Goal: Information Seeking & Learning: Learn about a topic

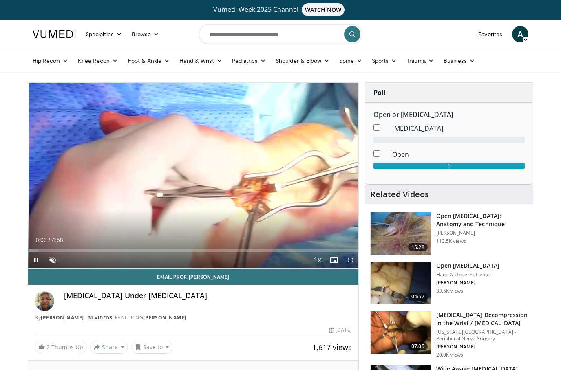
click at [60, 260] on span "Video Player" at bounding box center [52, 260] width 16 height 16
click at [240, 185] on div "10 seconds Tap to unmute" at bounding box center [193, 175] width 330 height 185
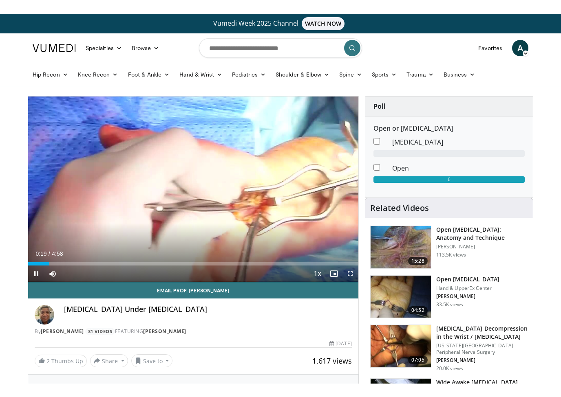
scroll to position [10, 0]
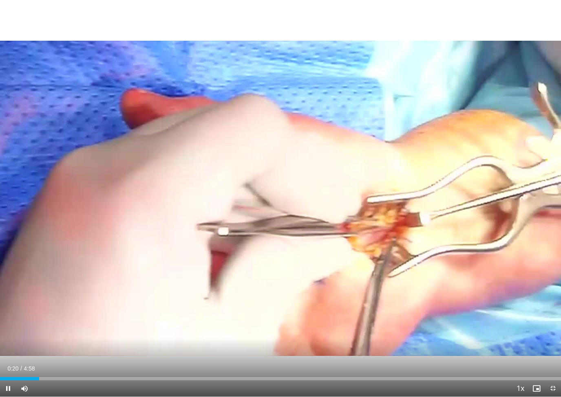
click at [169, 263] on div "10 seconds Tap to unmute" at bounding box center [280, 198] width 561 height 397
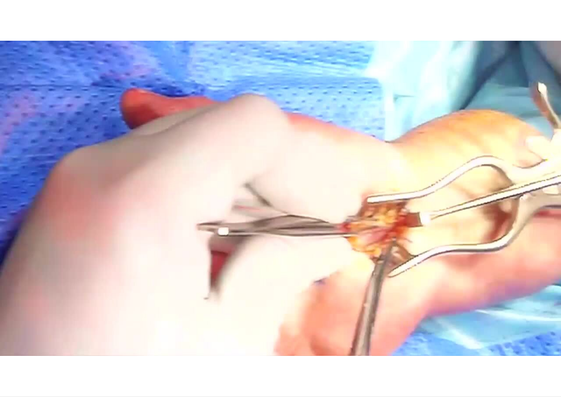
click at [46, 212] on div "10 seconds Tap to unmute" at bounding box center [280, 198] width 561 height 397
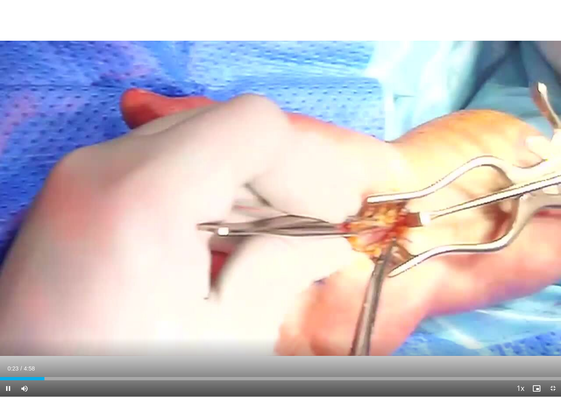
click at [41, 223] on div "10 seconds Tap to unmute" at bounding box center [280, 198] width 561 height 397
click at [57, 229] on div "10 seconds Tap to unmute" at bounding box center [280, 198] width 561 height 397
click at [57, 236] on div "10 seconds Tap to unmute" at bounding box center [280, 198] width 561 height 397
click at [58, 241] on div "10 seconds Tap to unmute" at bounding box center [280, 198] width 561 height 397
click at [62, 242] on div "10 seconds Tap to unmute" at bounding box center [280, 198] width 561 height 397
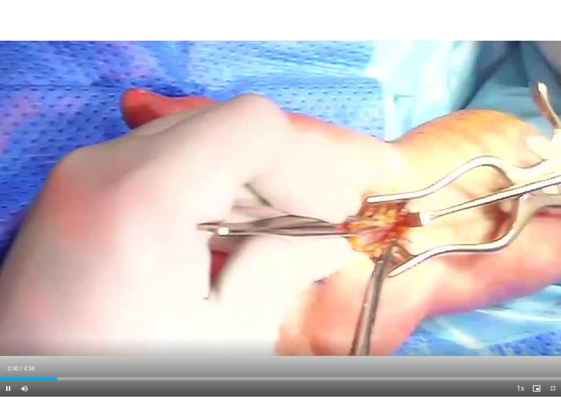
click at [60, 370] on div "Loaded : 3.29%" at bounding box center [280, 378] width 561 height 3
click at [67, 370] on div "Progress Bar" at bounding box center [103, 378] width 207 height 3
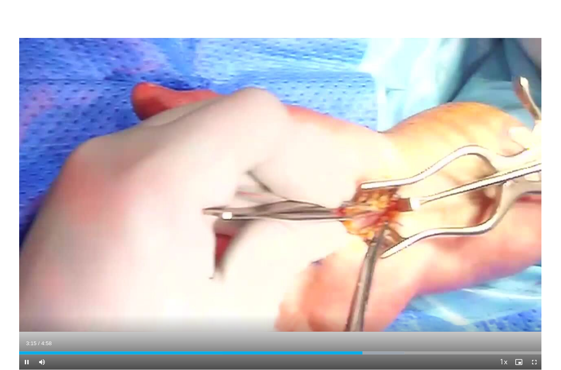
scroll to position [0, 0]
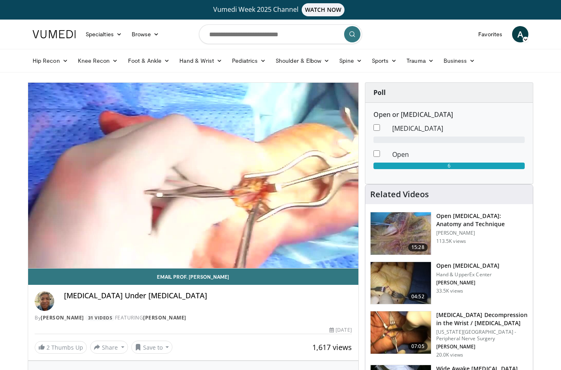
click at [403, 289] on img at bounding box center [400, 283] width 60 height 42
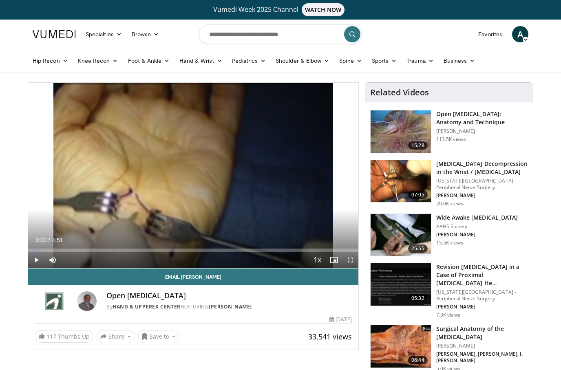
click at [42, 263] on span "Video Player" at bounding box center [36, 260] width 16 height 16
click at [104, 174] on icon "Video Player" at bounding box center [102, 175] width 23 height 23
click at [96, 173] on icon "Video Player" at bounding box center [102, 175] width 23 height 23
click at [109, 174] on icon "Video Player" at bounding box center [102, 175] width 23 height 23
click at [67, 191] on div "30 seconds Tap to unmute" at bounding box center [193, 175] width 330 height 185
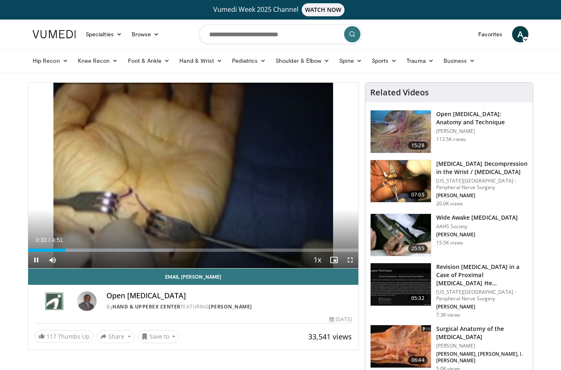
click at [116, 200] on div "30 seconds Tap to unmute" at bounding box center [193, 175] width 330 height 185
click at [93, 173] on div "30 seconds Tap to unmute" at bounding box center [193, 175] width 330 height 185
click at [126, 183] on div "30 seconds Tap to unmute" at bounding box center [193, 175] width 330 height 185
click at [120, 174] on div "30 seconds Tap to unmute" at bounding box center [193, 175] width 330 height 185
click at [113, 168] on div "30 seconds Tap to unmute" at bounding box center [193, 175] width 330 height 185
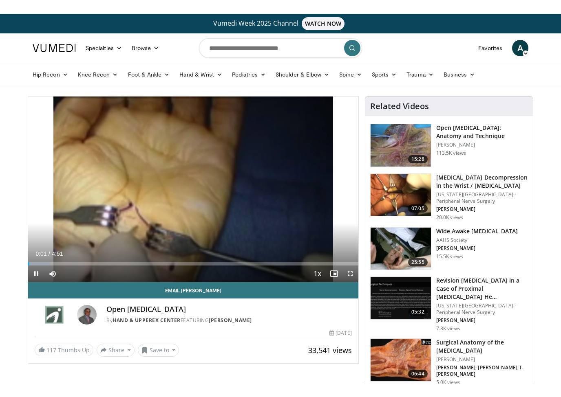
scroll to position [10, 0]
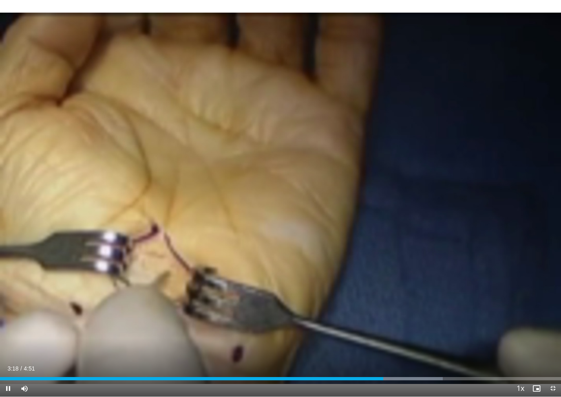
click at [254, 214] on div "30 seconds Tap to unmute" at bounding box center [280, 198] width 561 height 397
click at [301, 241] on div "30 seconds Tap to unmute" at bounding box center [280, 198] width 561 height 397
click at [495, 370] on div "Progress Bar" at bounding box center [483, 378] width 156 height 3
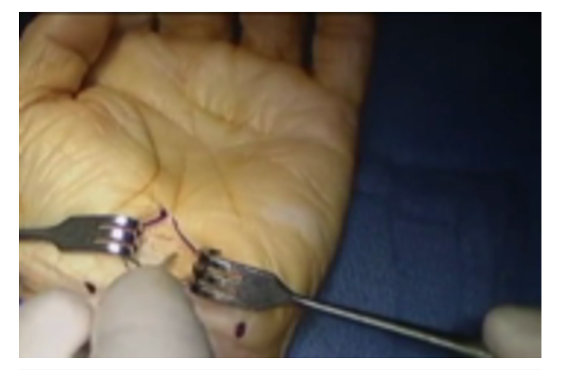
scroll to position [0, 0]
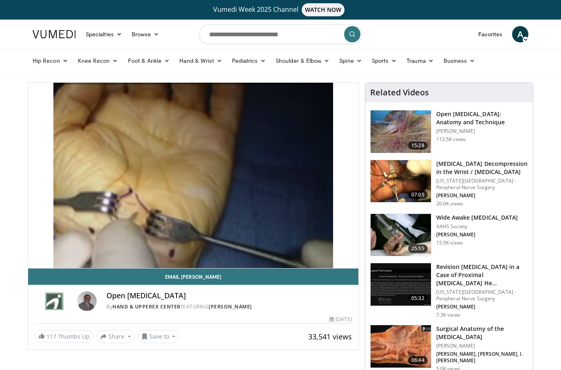
click at [394, 176] on img at bounding box center [400, 181] width 60 height 42
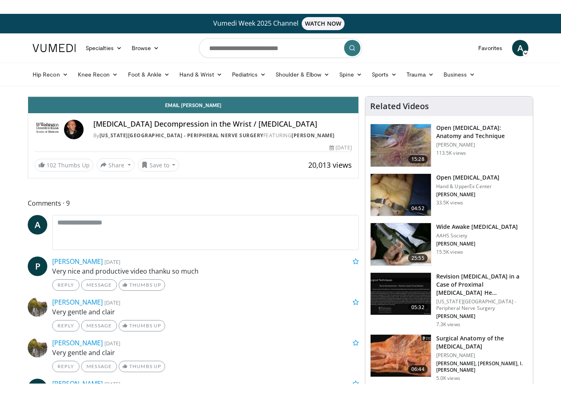
scroll to position [10, 0]
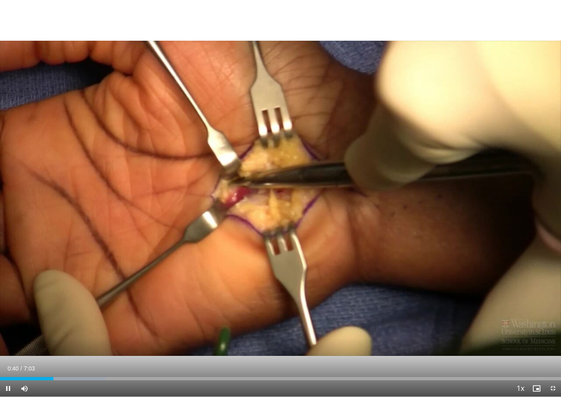
click at [121, 194] on icon "Video Player" at bounding box center [120, 198] width 23 height 23
click at [122, 198] on icon "Video Player" at bounding box center [120, 198] width 23 height 23
click at [125, 199] on icon "Video Player" at bounding box center [120, 198] width 23 height 23
click at [120, 198] on icon "Video Player" at bounding box center [120, 198] width 23 height 23
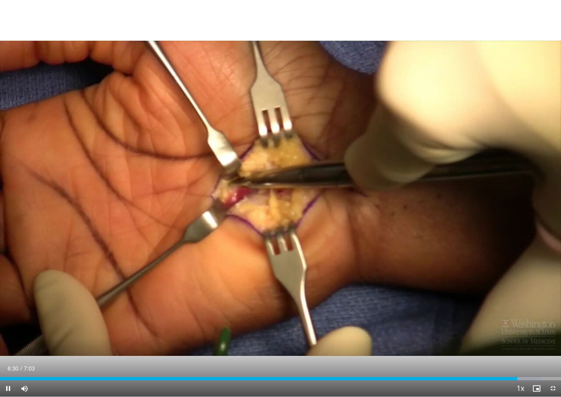
click at [136, 249] on div "40 seconds Tap to unmute" at bounding box center [280, 198] width 561 height 397
click at [155, 215] on div "40 seconds Tap to unmute" at bounding box center [280, 198] width 561 height 397
click at [82, 216] on div "40 seconds Tap to unmute" at bounding box center [280, 198] width 561 height 397
click at [394, 223] on div "40 seconds Tap to unmute" at bounding box center [280, 198] width 561 height 397
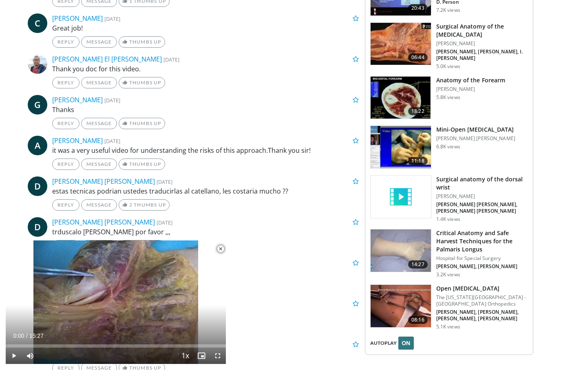
scroll to position [856, 0]
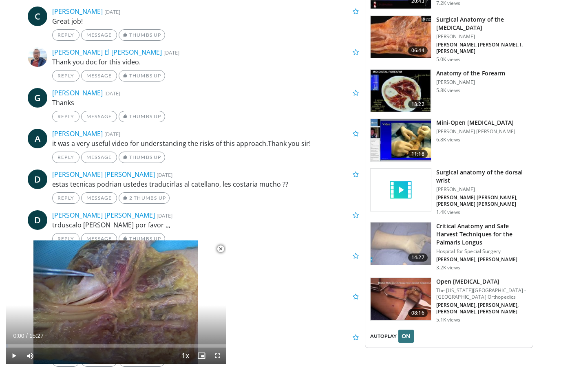
click at [400, 289] on img at bounding box center [400, 299] width 60 height 42
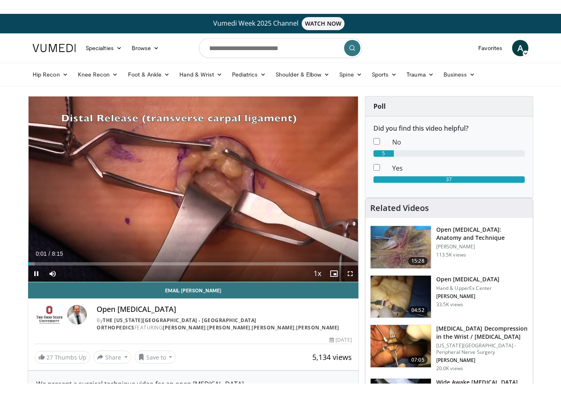
scroll to position [10, 0]
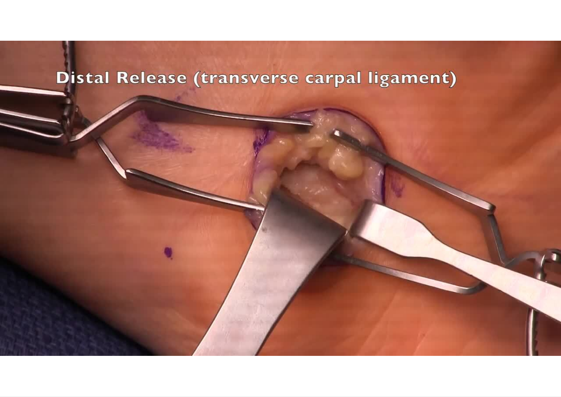
click at [374, 228] on div "10 seconds Tap to unmute" at bounding box center [280, 198] width 561 height 397
click at [466, 205] on div "10 seconds Tap to unmute" at bounding box center [280, 198] width 561 height 397
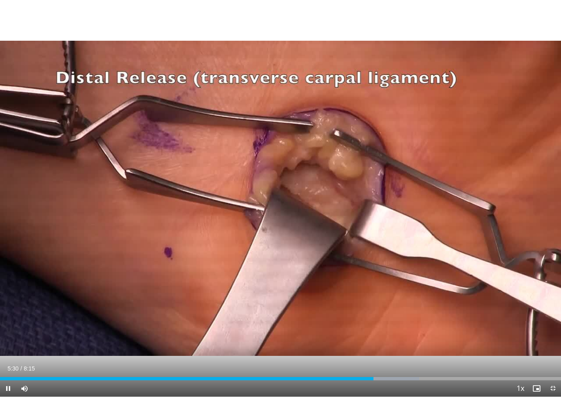
click at [325, 161] on div "10 seconds Tap to unmute" at bounding box center [280, 198] width 561 height 397
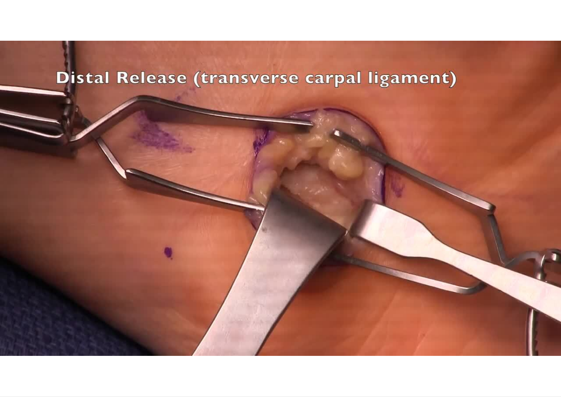
click at [348, 177] on div "10 seconds Tap to unmute" at bounding box center [280, 198] width 561 height 397
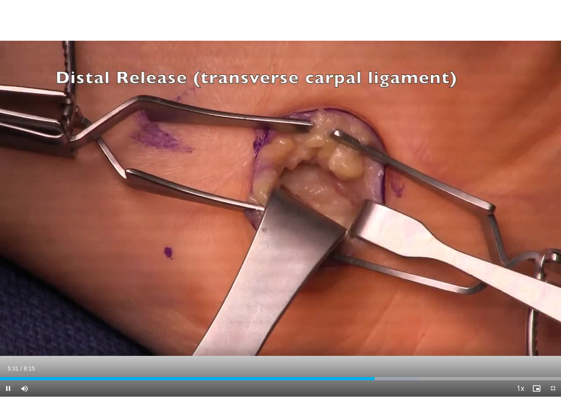
click at [359, 175] on div "10 seconds Tap to unmute" at bounding box center [280, 198] width 561 height 397
click at [10, 370] on span "Video Player" at bounding box center [8, 389] width 16 height 16
click at [292, 201] on div "10 seconds Tap to unmute" at bounding box center [280, 198] width 561 height 397
click at [386, 196] on div "10 seconds Tap to unmute" at bounding box center [280, 198] width 561 height 397
click at [324, 203] on div "10 seconds Tap to unmute" at bounding box center [280, 198] width 561 height 397
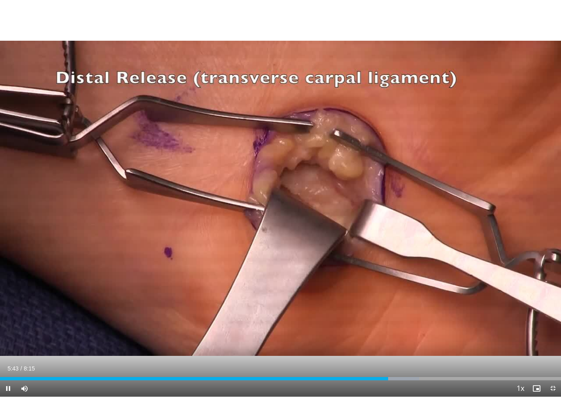
click at [397, 224] on div "10 seconds Tap to unmute" at bounding box center [280, 198] width 561 height 397
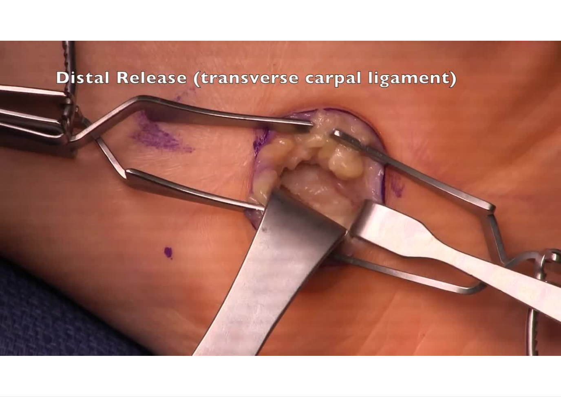
click at [272, 240] on div "10 seconds Tap to unmute" at bounding box center [280, 198] width 561 height 397
click at [390, 227] on div "10 seconds Tap to unmute" at bounding box center [280, 198] width 561 height 397
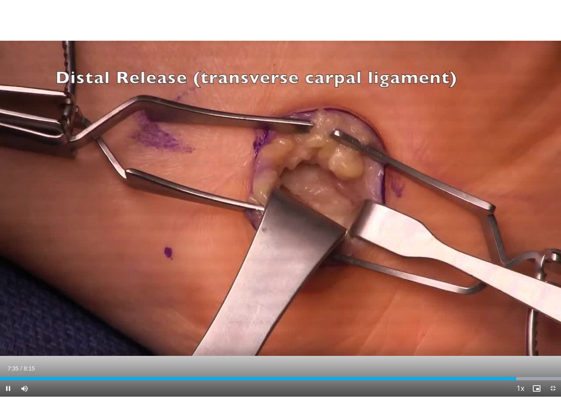
click at [422, 236] on div "10 seconds Tap to unmute" at bounding box center [280, 198] width 561 height 397
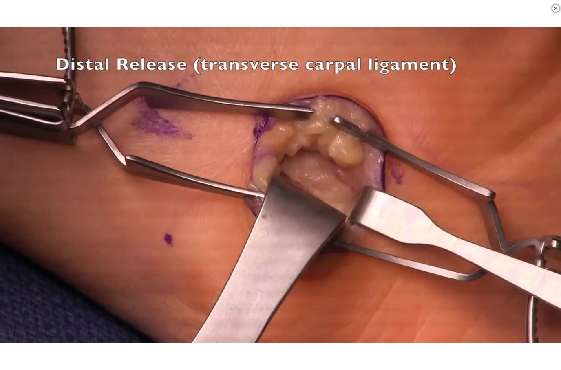
scroll to position [365, 0]
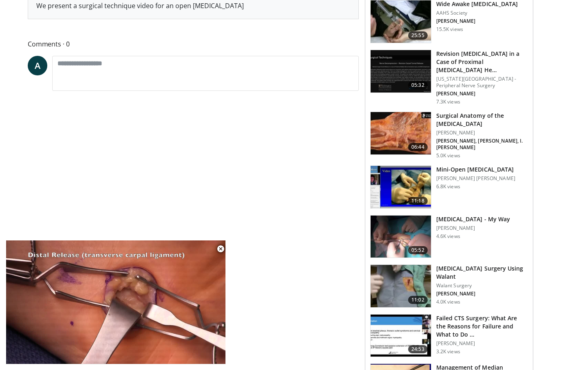
click at [404, 242] on img at bounding box center [400, 237] width 60 height 42
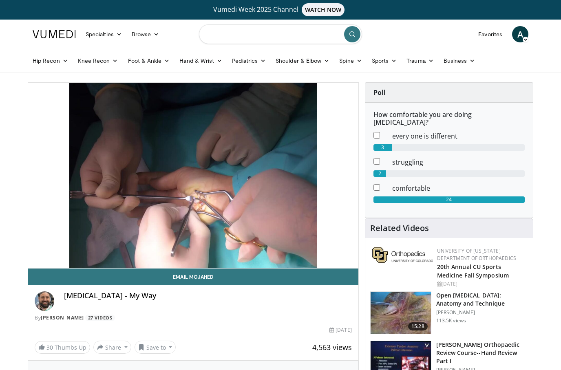
click at [233, 37] on input "Search topics, interventions" at bounding box center [280, 34] width 163 height 20
type input "**********"
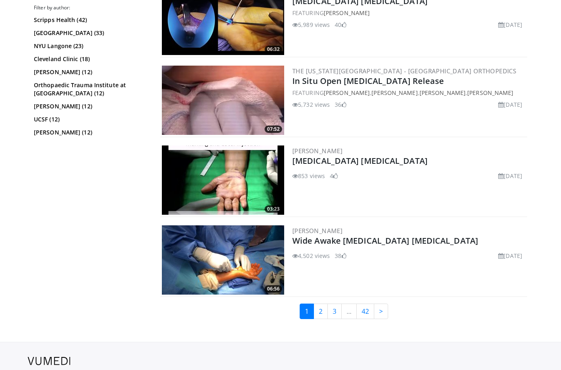
scroll to position [1877, 0]
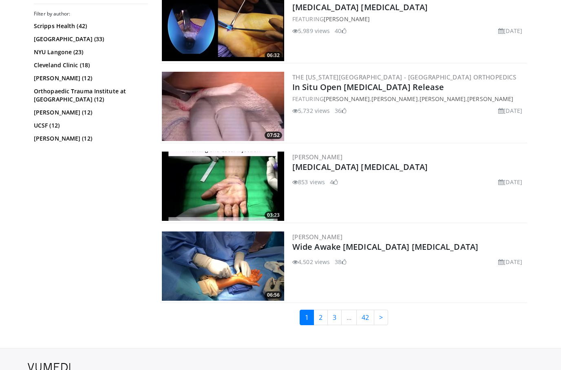
click at [323, 321] on link "2" at bounding box center [320, 317] width 14 height 15
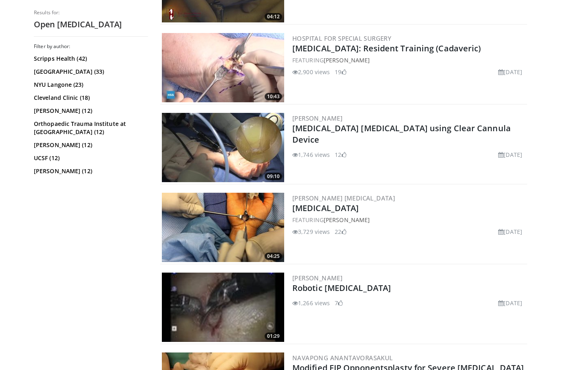
scroll to position [801, 0]
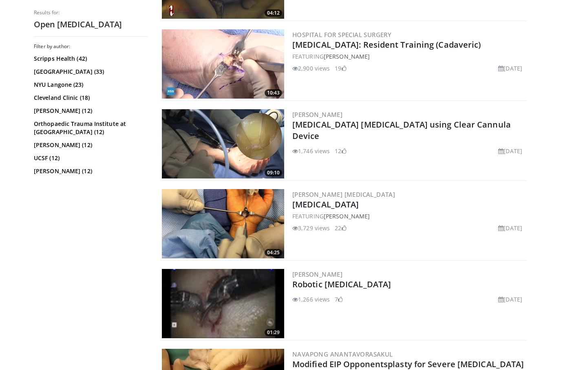
click at [251, 226] on img at bounding box center [223, 223] width 122 height 69
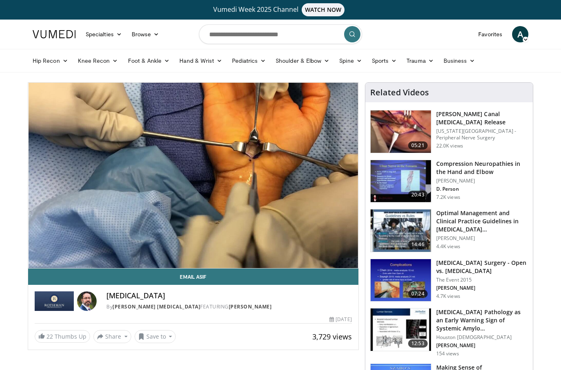
click at [318, 190] on div "10 seconds Tap to unmute" at bounding box center [193, 175] width 330 height 185
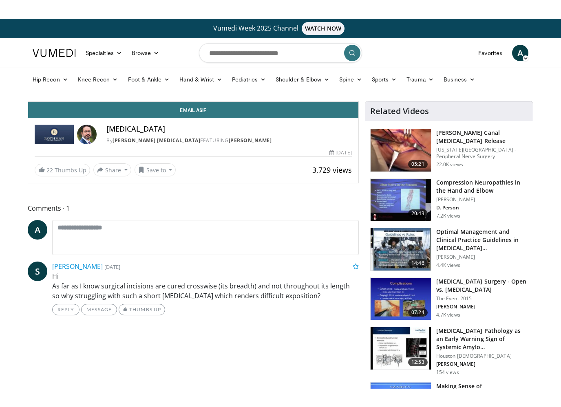
scroll to position [10, 0]
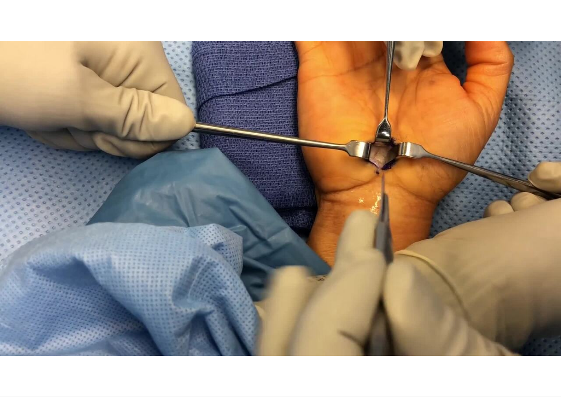
click at [297, 217] on div "10 seconds Tap to unmute" at bounding box center [280, 198] width 561 height 397
click at [324, 163] on div "10 seconds Tap to unmute" at bounding box center [280, 198] width 561 height 397
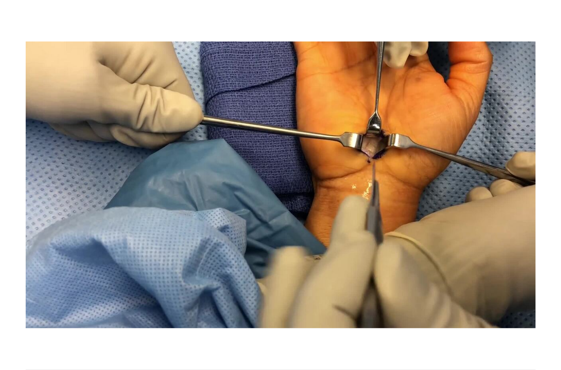
scroll to position [0, 0]
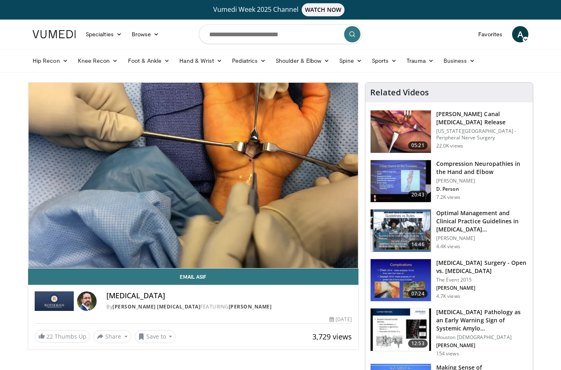
click at [345, 268] on span "Video Player" at bounding box center [350, 276] width 16 height 16
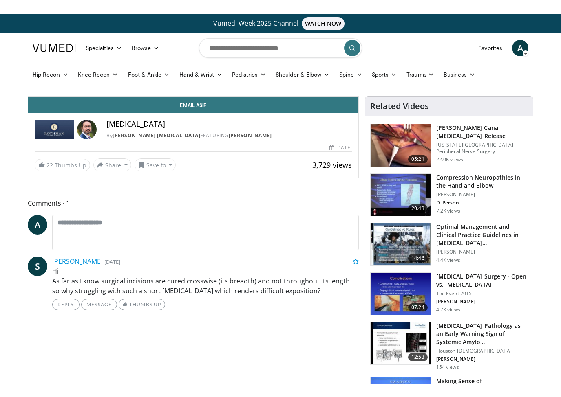
scroll to position [10, 0]
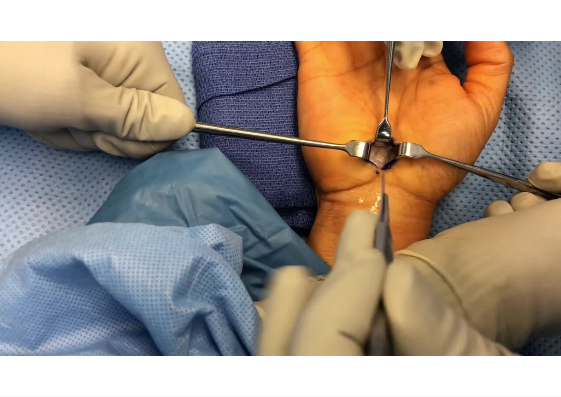
click at [229, 244] on div "10 seconds Tap to unmute" at bounding box center [280, 198] width 561 height 397
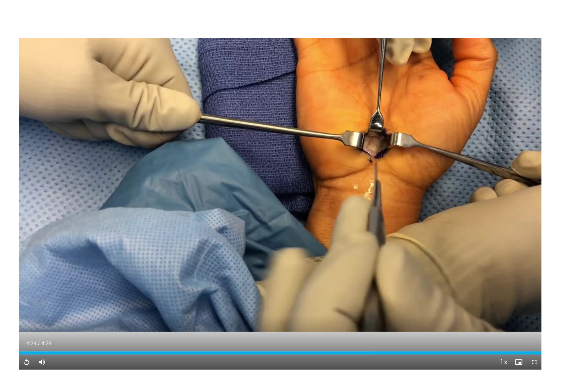
scroll to position [51, 0]
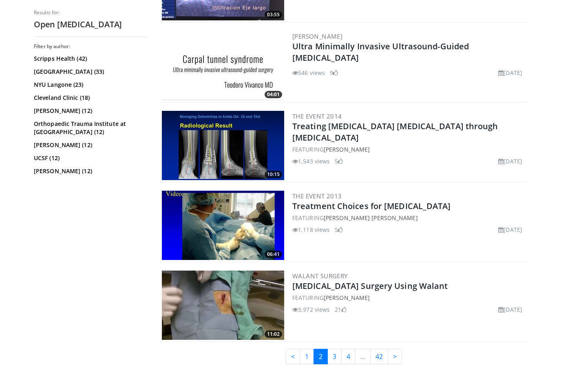
scroll to position [1967, 0]
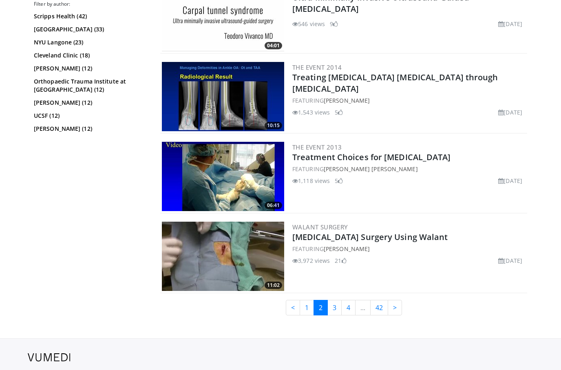
click at [332, 305] on link "3" at bounding box center [334, 307] width 14 height 15
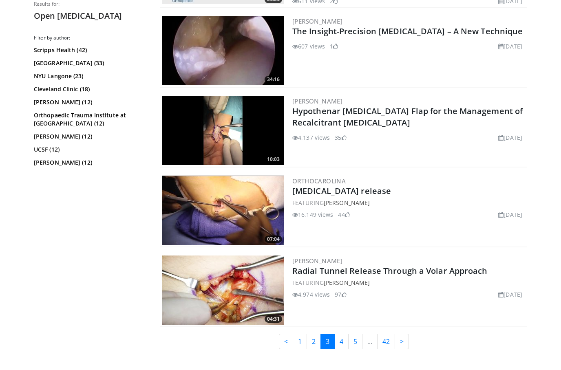
scroll to position [1936, 0]
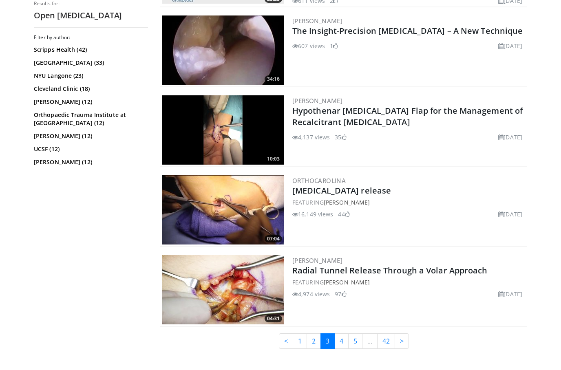
click at [342, 339] on link "4" at bounding box center [341, 340] width 14 height 15
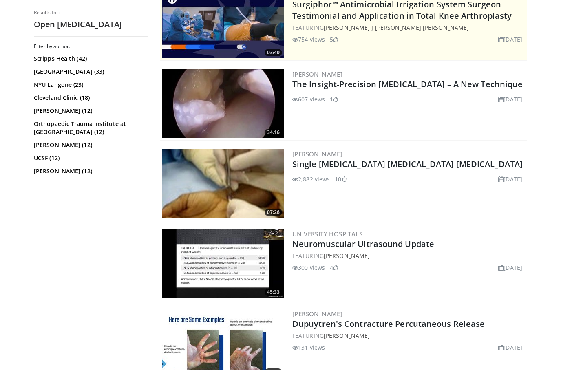
scroll to position [202, 0]
click at [214, 183] on img at bounding box center [223, 183] width 122 height 69
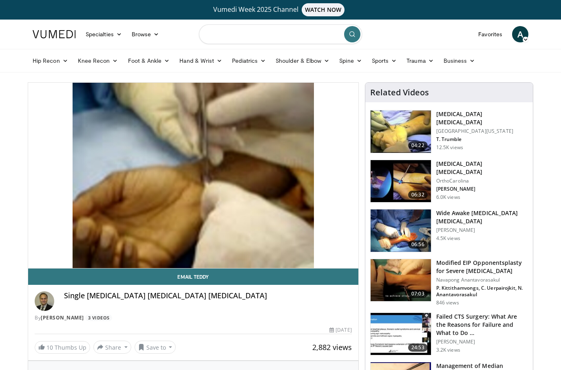
click at [232, 37] on input "Search topics, interventions" at bounding box center [280, 34] width 163 height 20
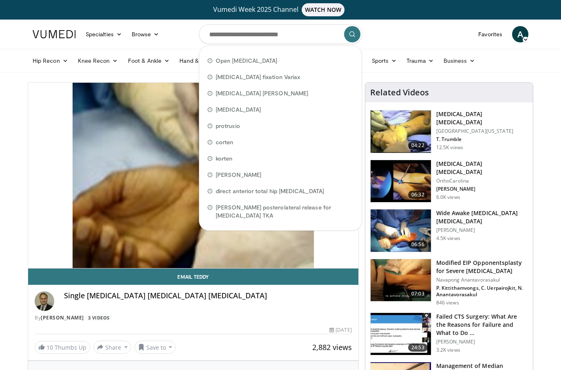
click at [240, 64] on span "Open [MEDICAL_DATA]" at bounding box center [247, 61] width 62 height 8
type input "**********"
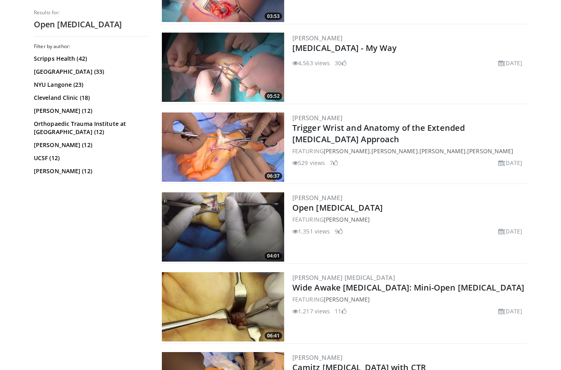
scroll to position [398, 0]
click at [201, 216] on img at bounding box center [223, 227] width 122 height 69
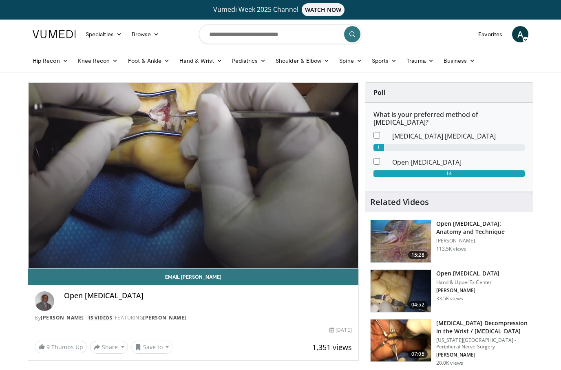
click at [412, 290] on img at bounding box center [400, 291] width 60 height 42
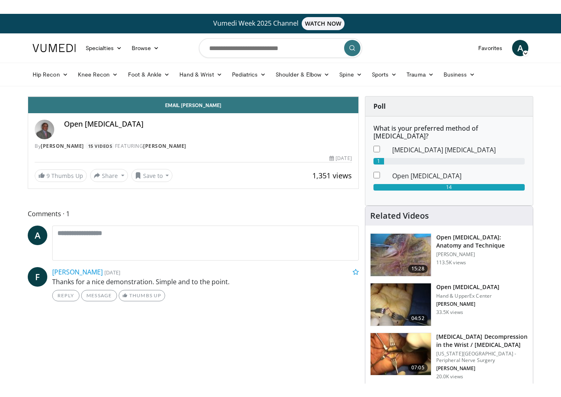
scroll to position [10, 0]
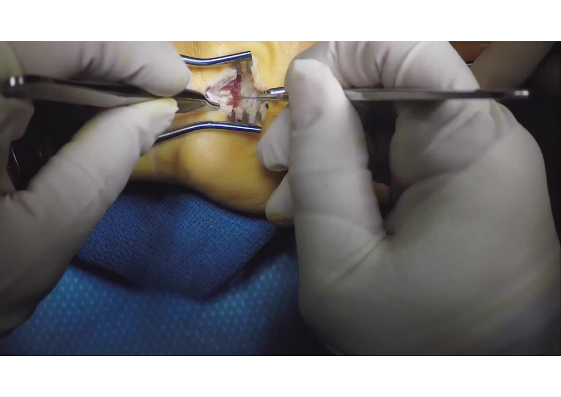
click at [223, 117] on div "10 seconds Tap to unmute" at bounding box center [280, 198] width 561 height 397
click at [324, 212] on div "10 seconds Tap to unmute" at bounding box center [280, 198] width 561 height 397
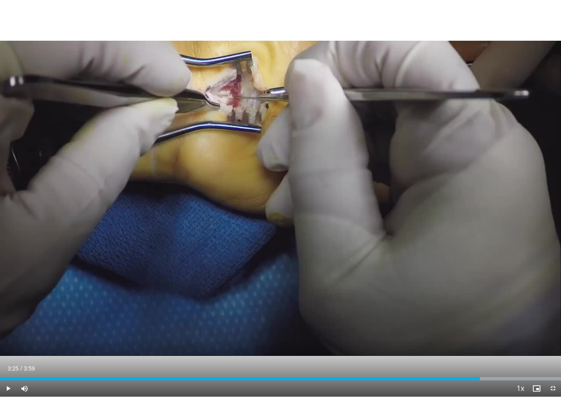
click at [550, 370] on html "Vumedi Week 2025 Channel WATCH NOW Specialties Adult & Family Medicine Allergy,…" at bounding box center [280, 188] width 561 height 397
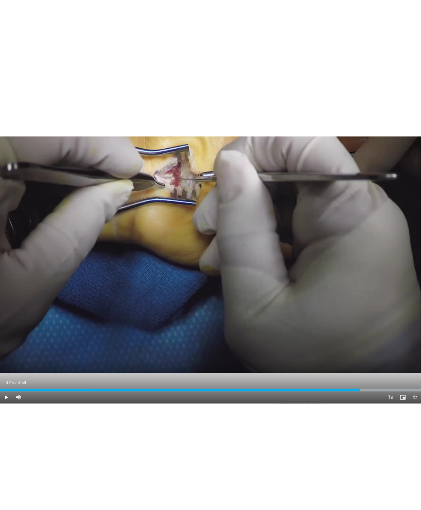
scroll to position [0, 0]
